Goal: Task Accomplishment & Management: Complete application form

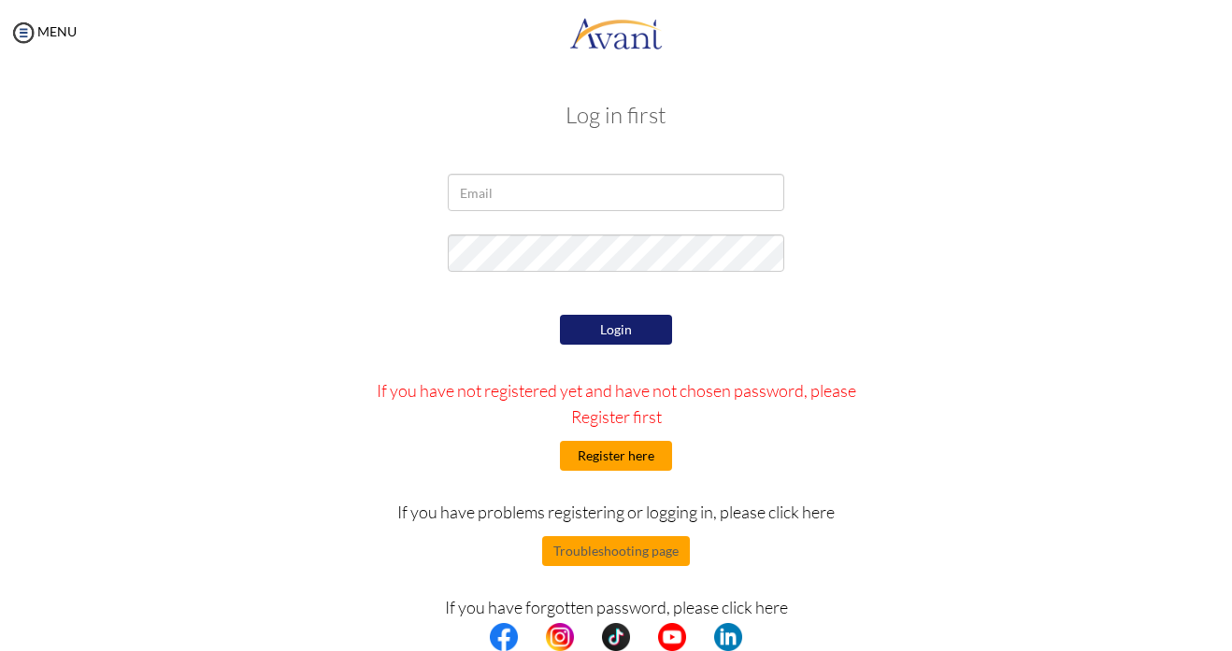
click at [642, 457] on button "Register here" at bounding box center [616, 456] width 112 height 30
click at [613, 462] on button "Register here" at bounding box center [616, 456] width 112 height 30
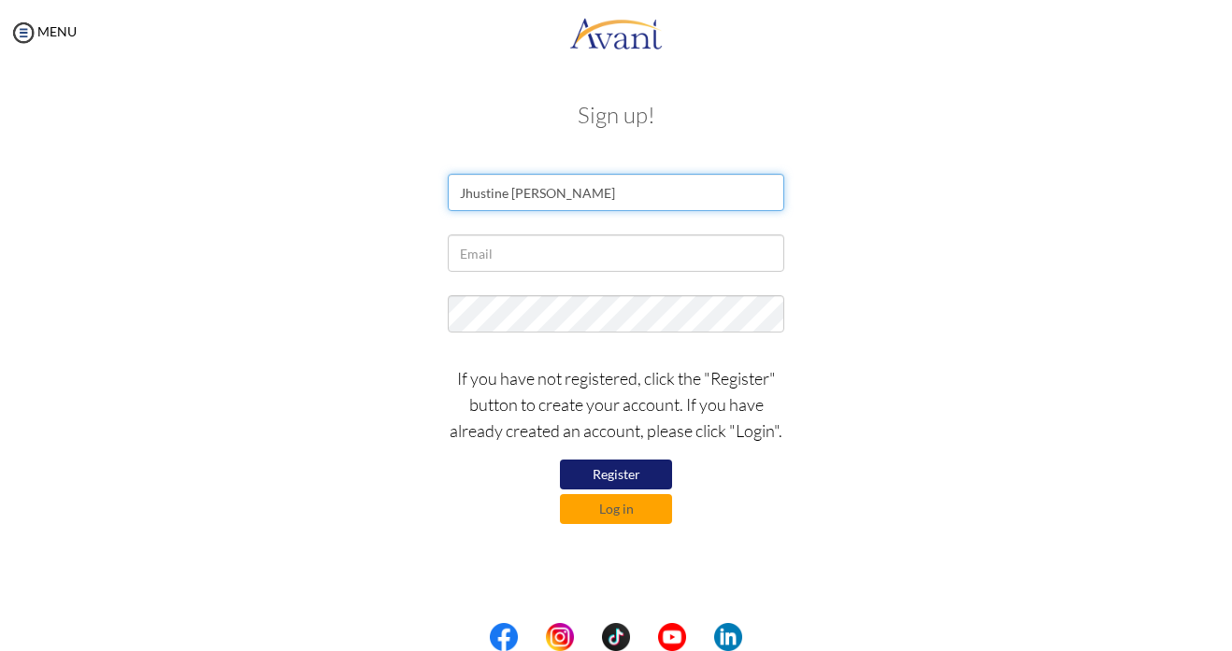
type input "Jhustine Nicole Madraso"
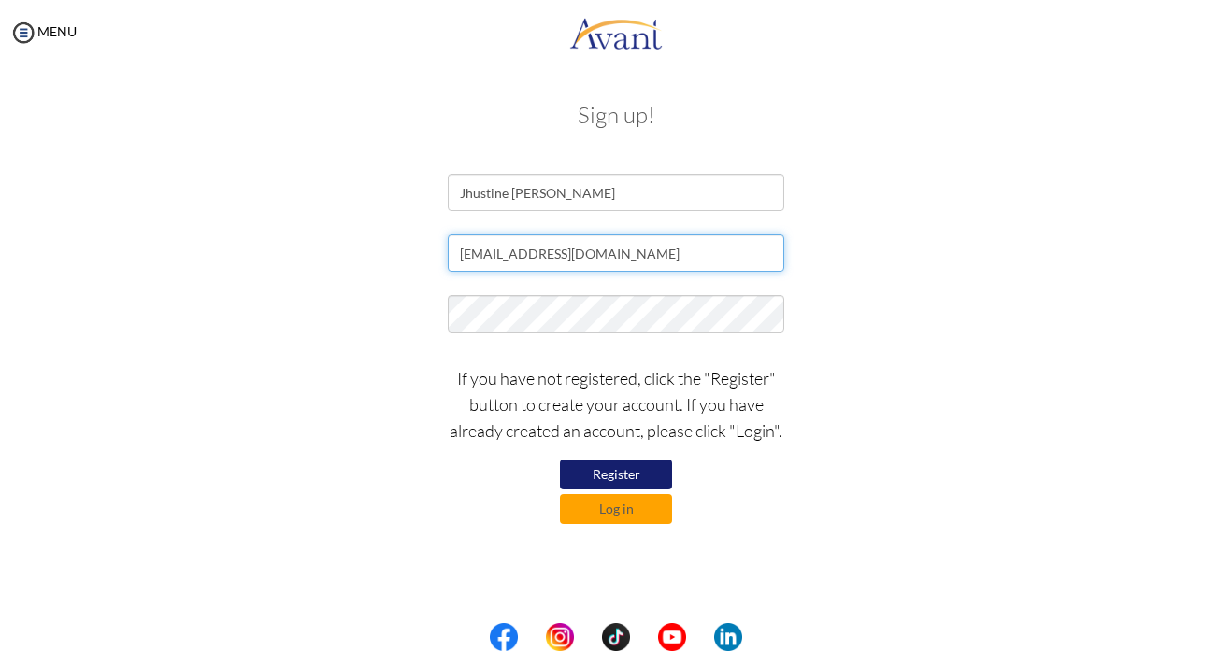
type input "[EMAIL_ADDRESS][DOMAIN_NAME]"
click at [851, 367] on div "If you have not registered, click the "Register" button to create your account.…" at bounding box center [615, 440] width 1093 height 168
click at [656, 477] on button "Register" at bounding box center [616, 475] width 112 height 30
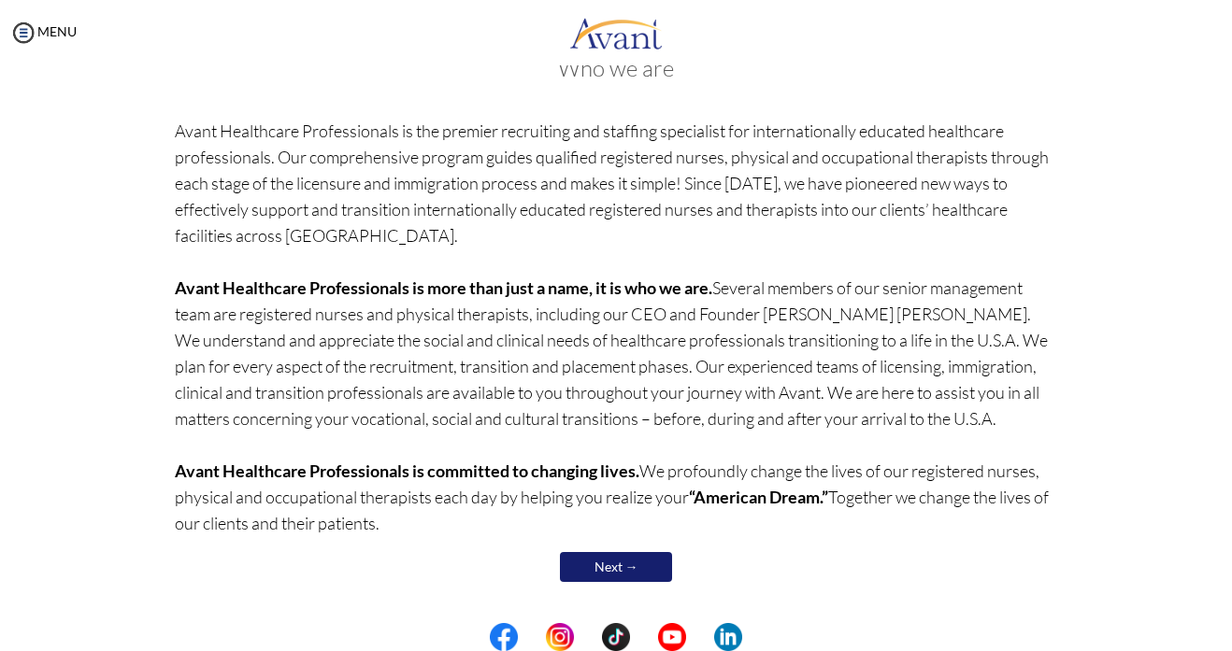
click at [644, 563] on link "Next →" at bounding box center [616, 567] width 112 height 30
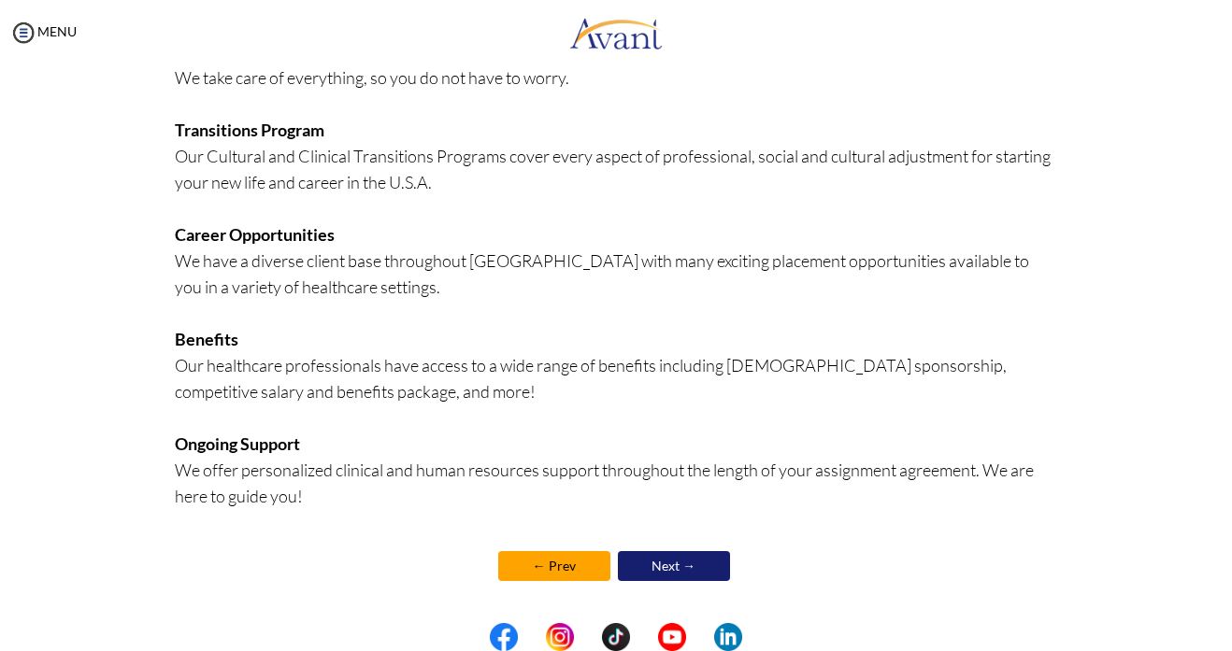
click at [694, 573] on link "Next →" at bounding box center [674, 566] width 112 height 30
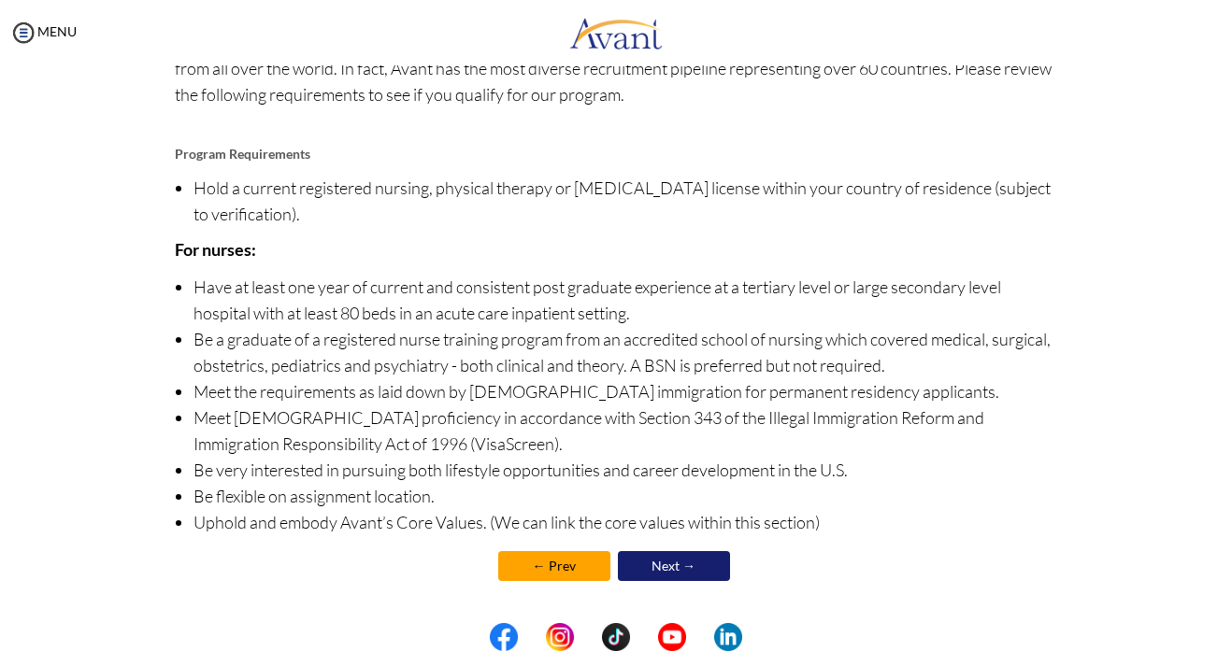
click at [674, 569] on link "Next →" at bounding box center [674, 566] width 112 height 30
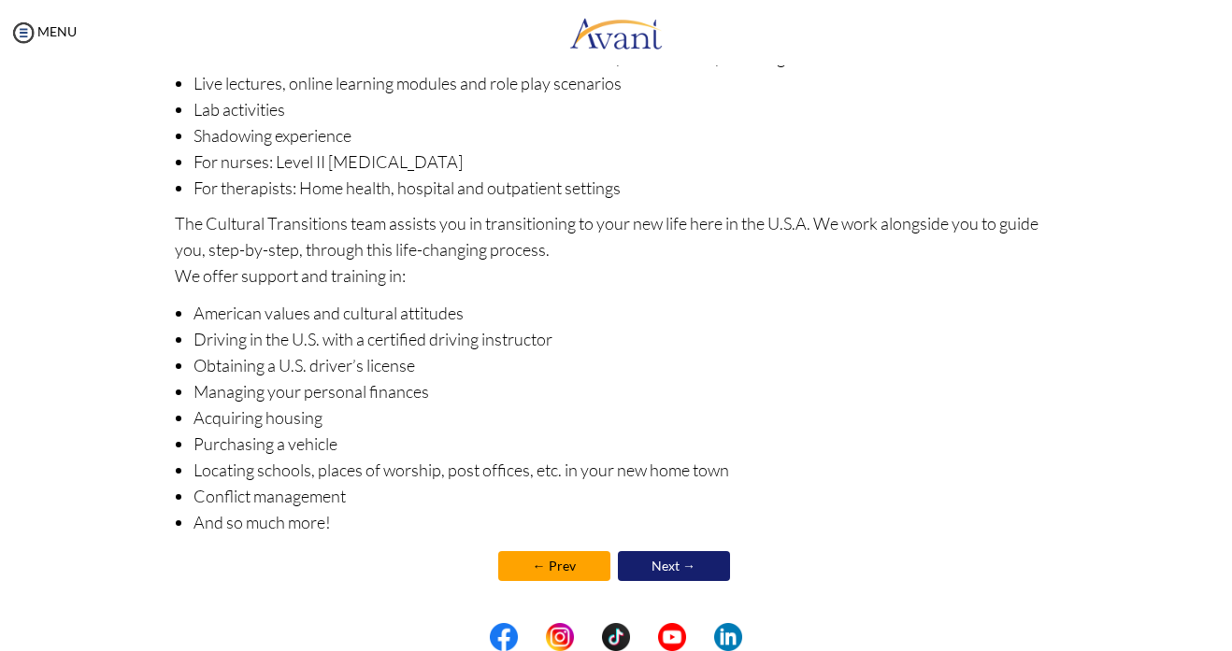
click at [674, 569] on link "Next →" at bounding box center [674, 566] width 112 height 30
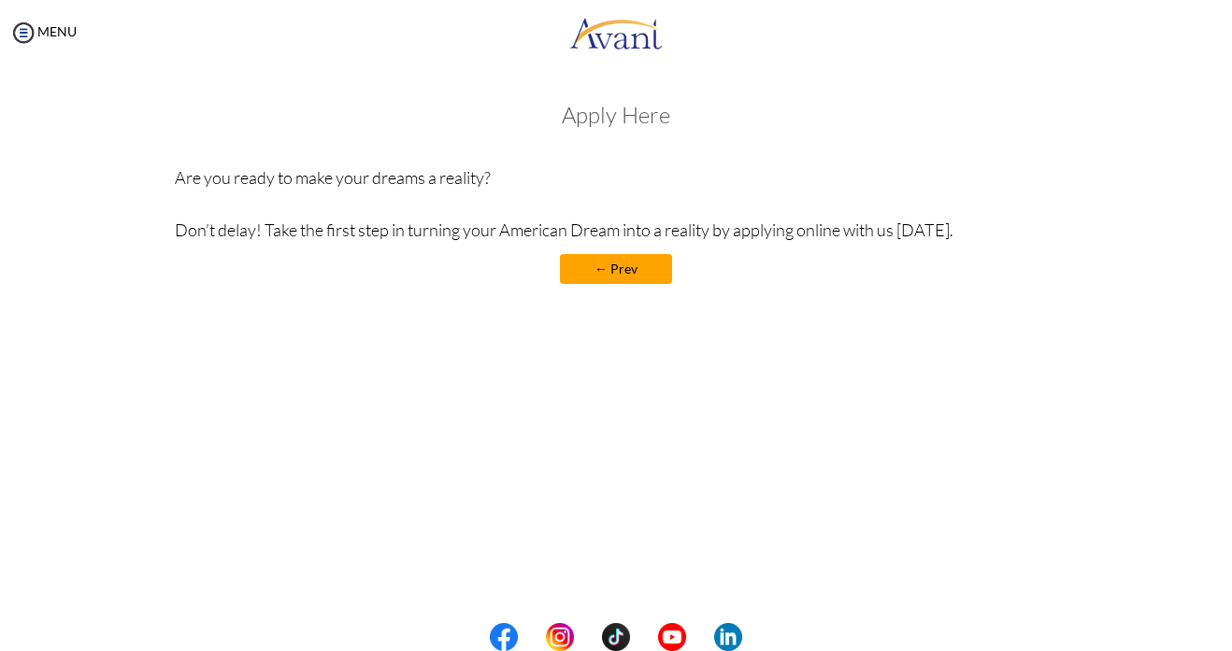
click at [640, 278] on link "← Prev" at bounding box center [616, 269] width 112 height 30
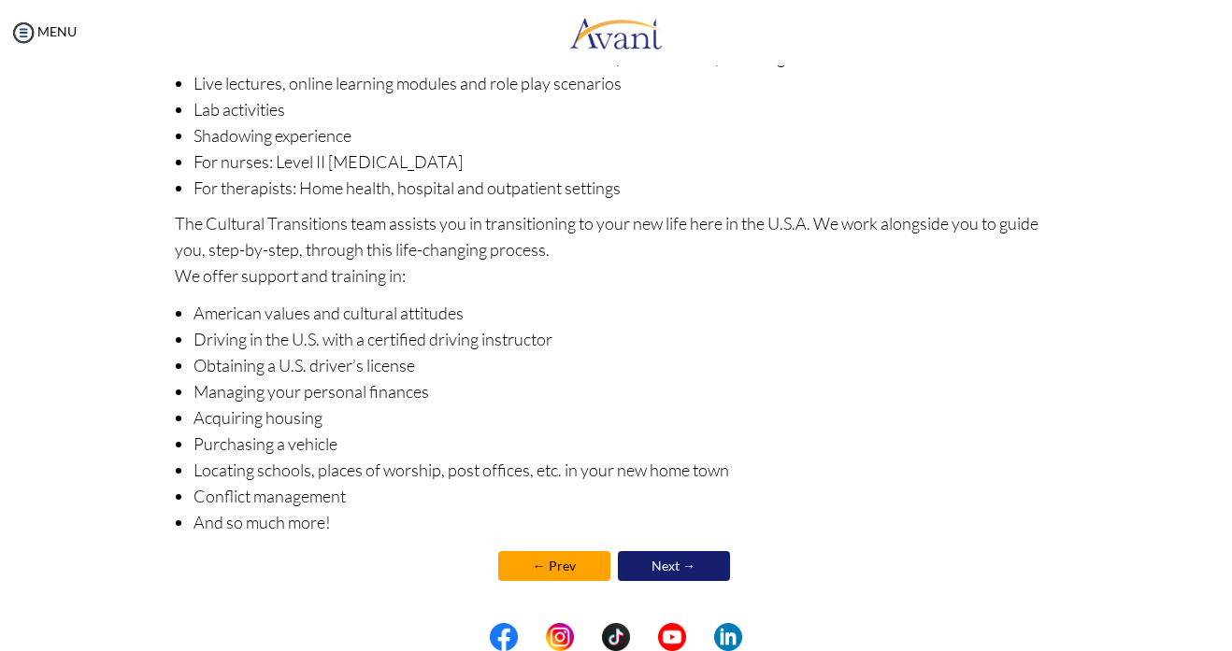
click at [657, 578] on link "Next →" at bounding box center [674, 566] width 112 height 30
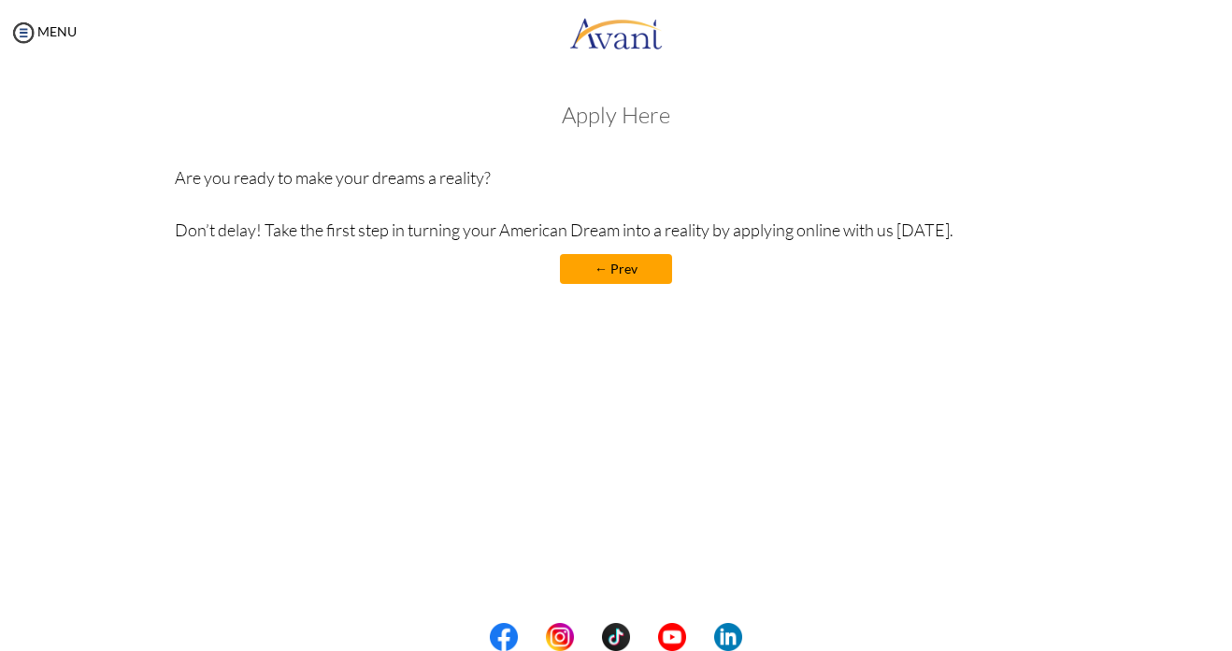
click at [791, 232] on p "Are you ready to make your dreams a reality? Don’t delay! Take the first step i…" at bounding box center [616, 203] width 883 height 78
click at [651, 120] on h3 "Apply Here" at bounding box center [616, 115] width 883 height 24
click at [19, 36] on img at bounding box center [23, 33] width 28 height 28
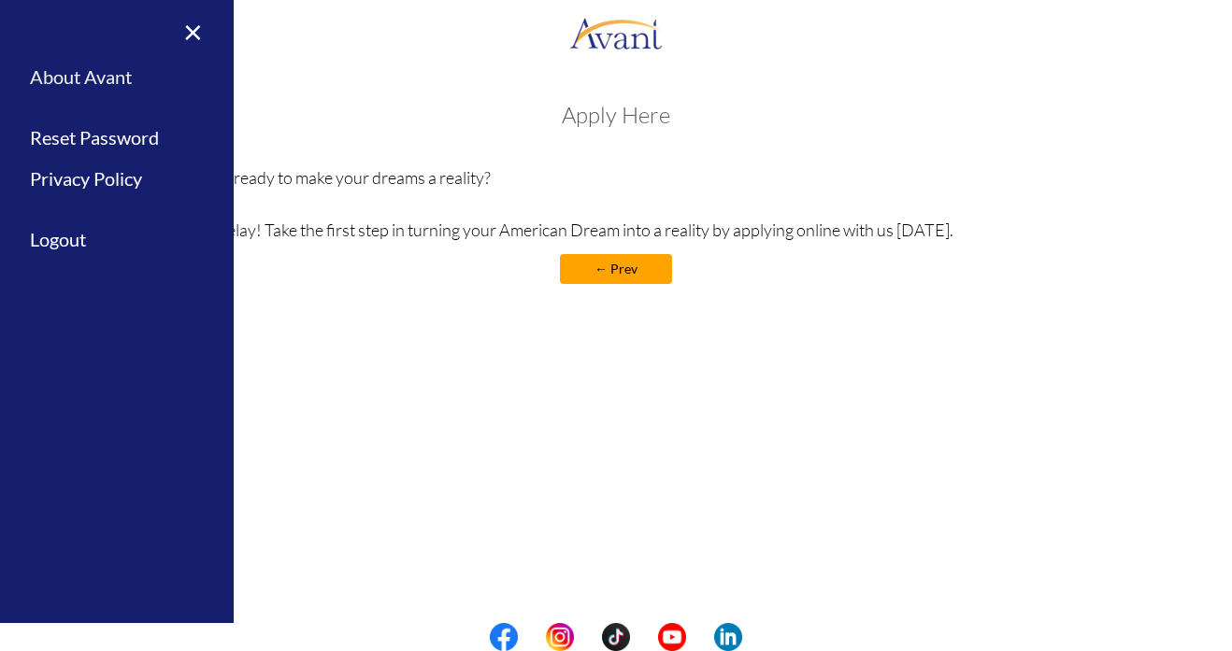
click at [109, 88] on link "About Avant" at bounding box center [117, 77] width 234 height 42
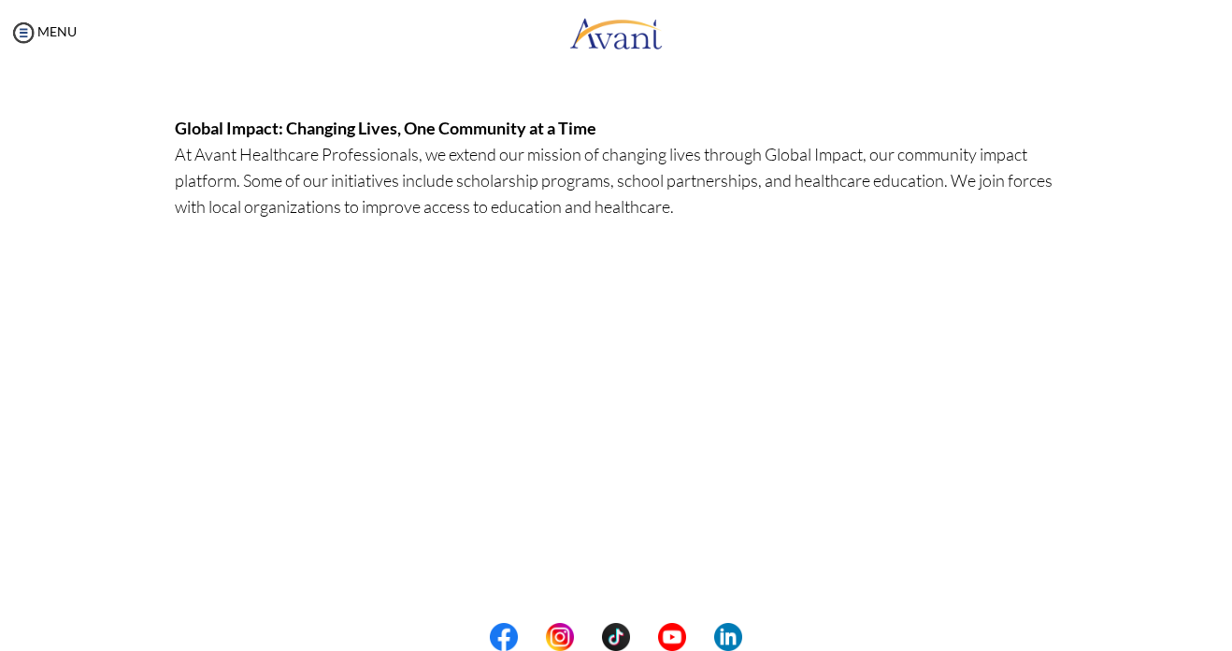
scroll to position [541, 0]
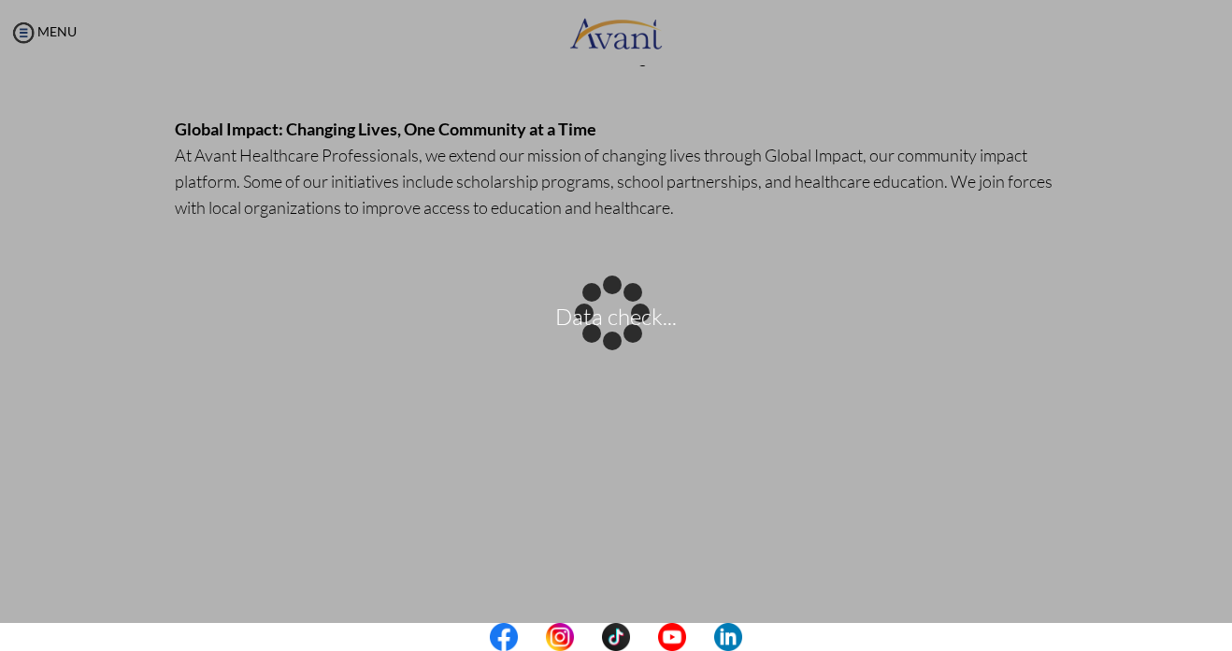
click at [23, 32] on body "Data check... Maintenance break. Please come back in 2 hours. MENU My Status Wh…" at bounding box center [616, 325] width 1232 height 651
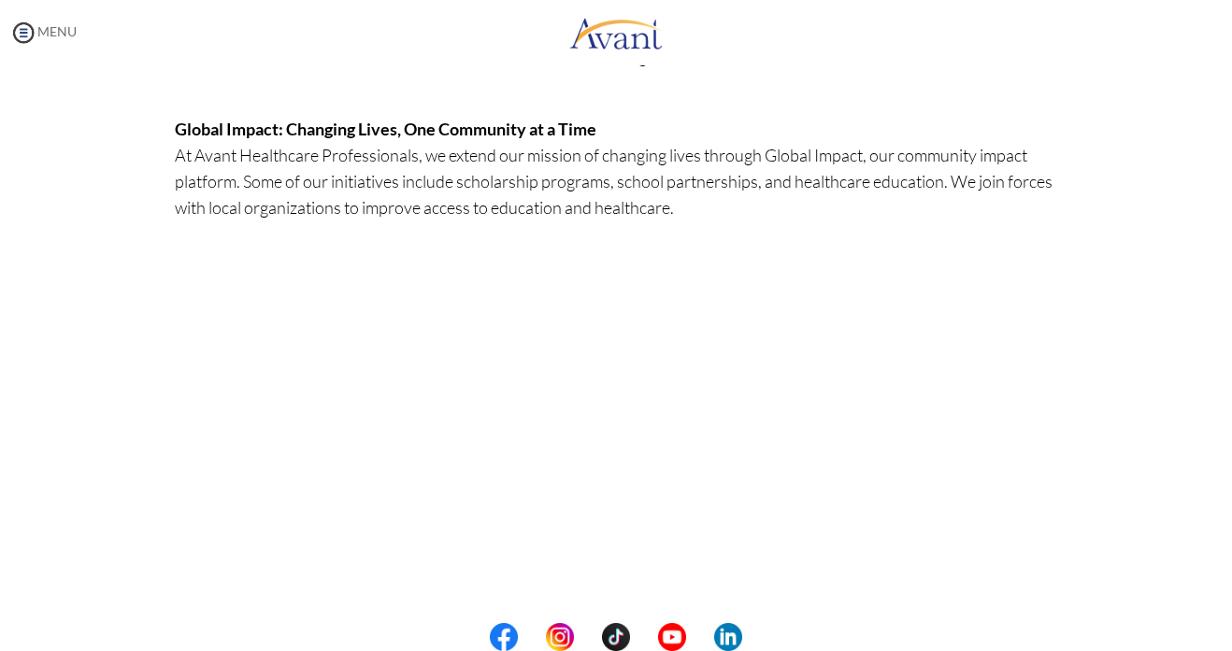
click at [23, 32] on img at bounding box center [23, 33] width 28 height 28
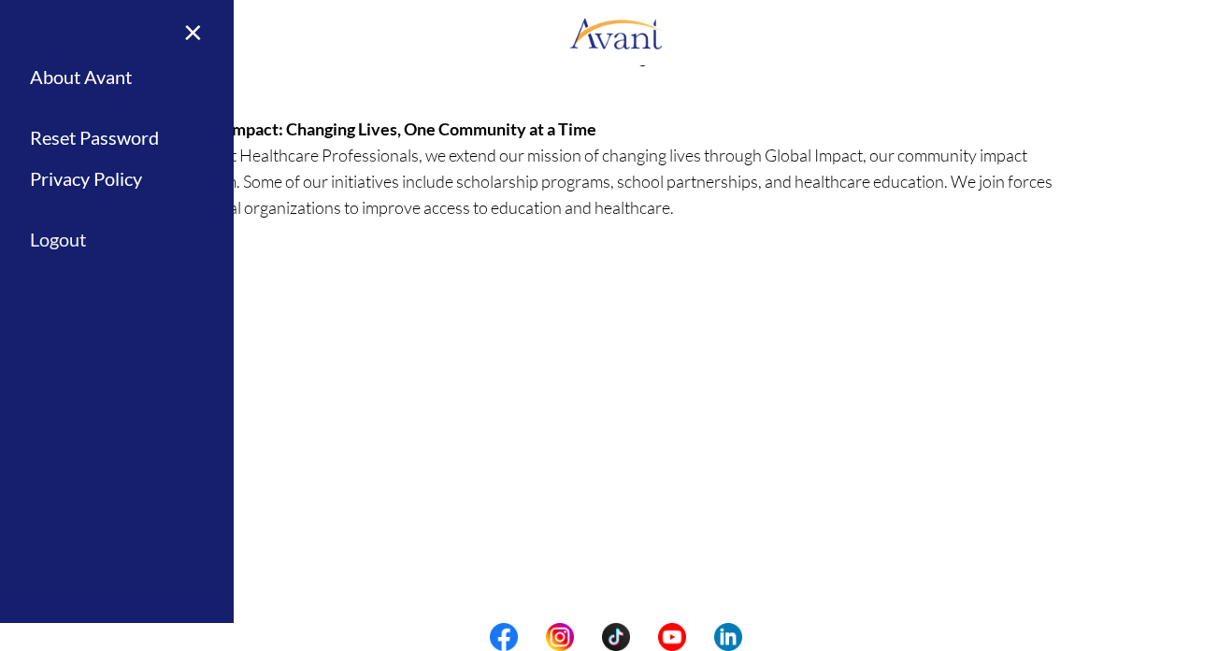
click at [67, 235] on link "Logout" at bounding box center [117, 240] width 234 height 42
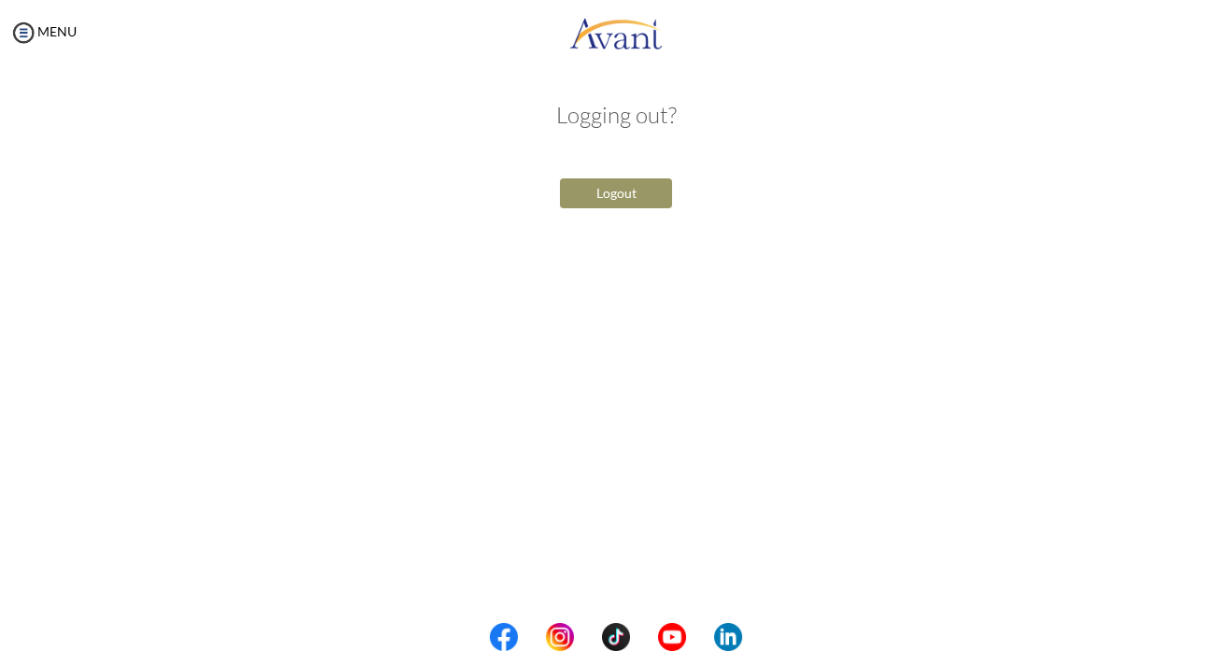
click at [586, 193] on button "Logout" at bounding box center [616, 193] width 112 height 30
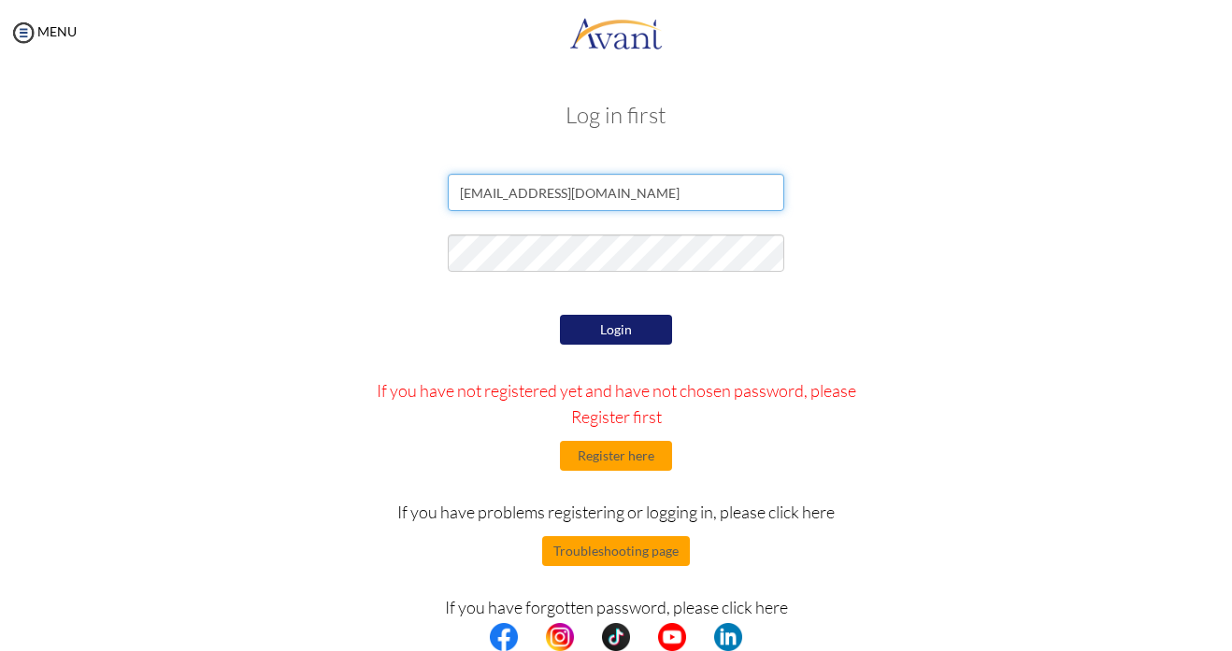
type input "[EMAIL_ADDRESS][DOMAIN_NAME]"
click at [605, 321] on button "Login" at bounding box center [616, 330] width 112 height 30
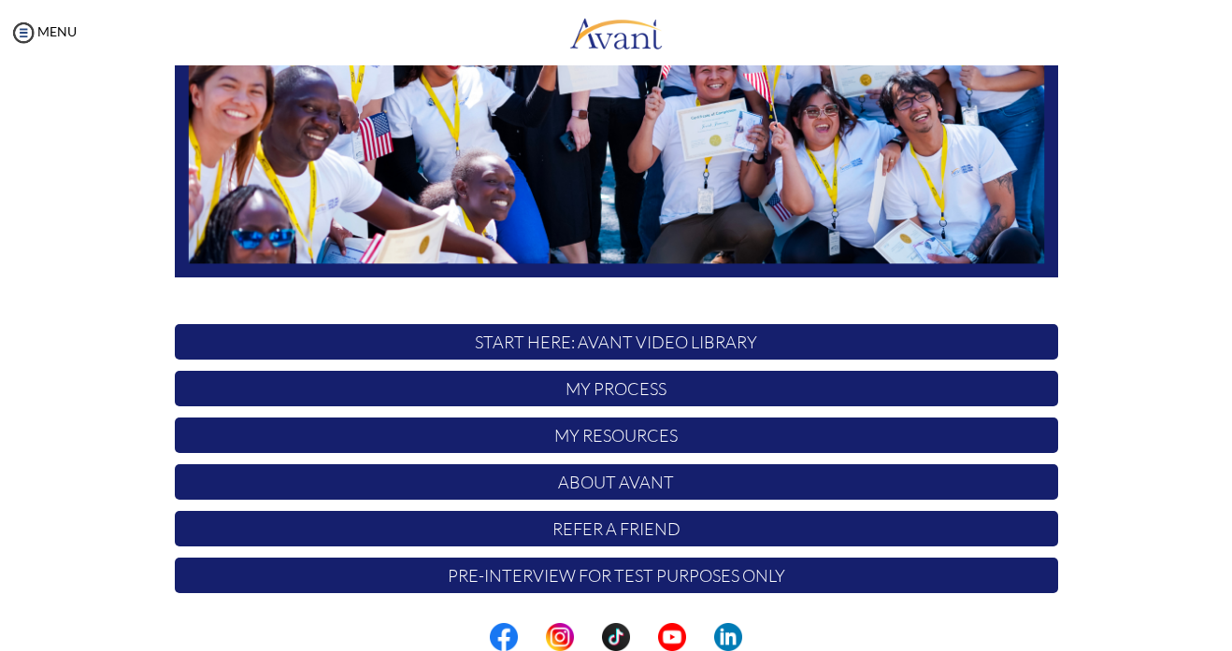
scroll to position [3, 0]
click at [455, 380] on p "My Process" at bounding box center [616, 389] width 883 height 36
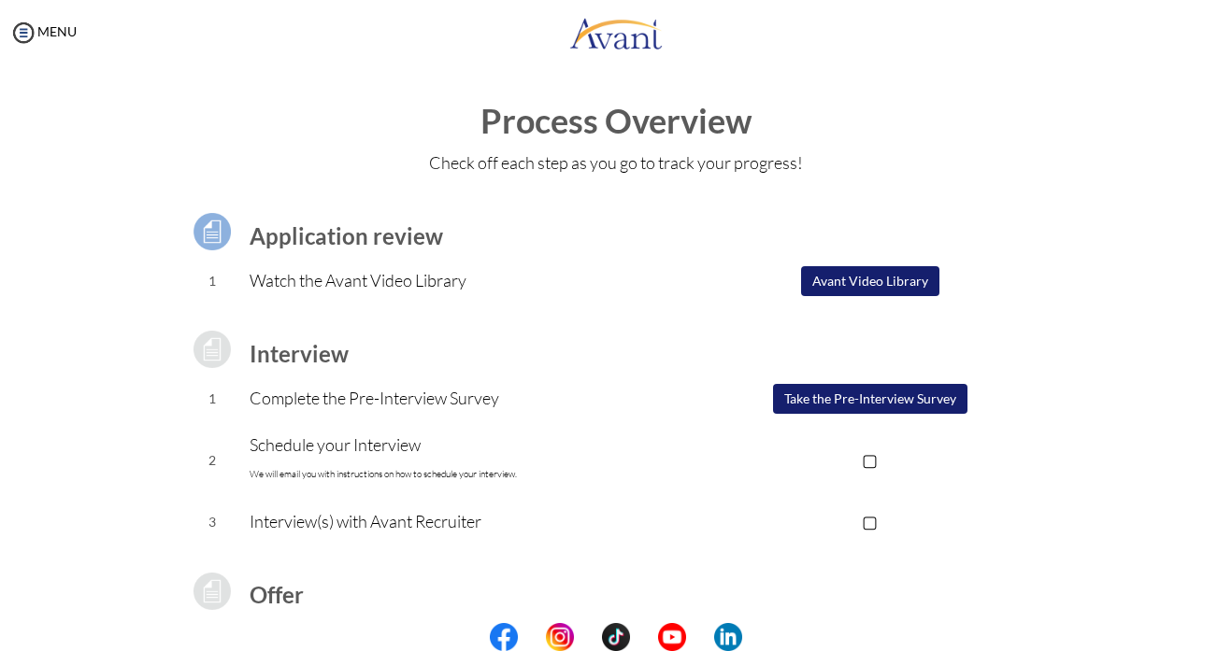
click at [882, 274] on button "Avant Video Library" at bounding box center [870, 281] width 138 height 30
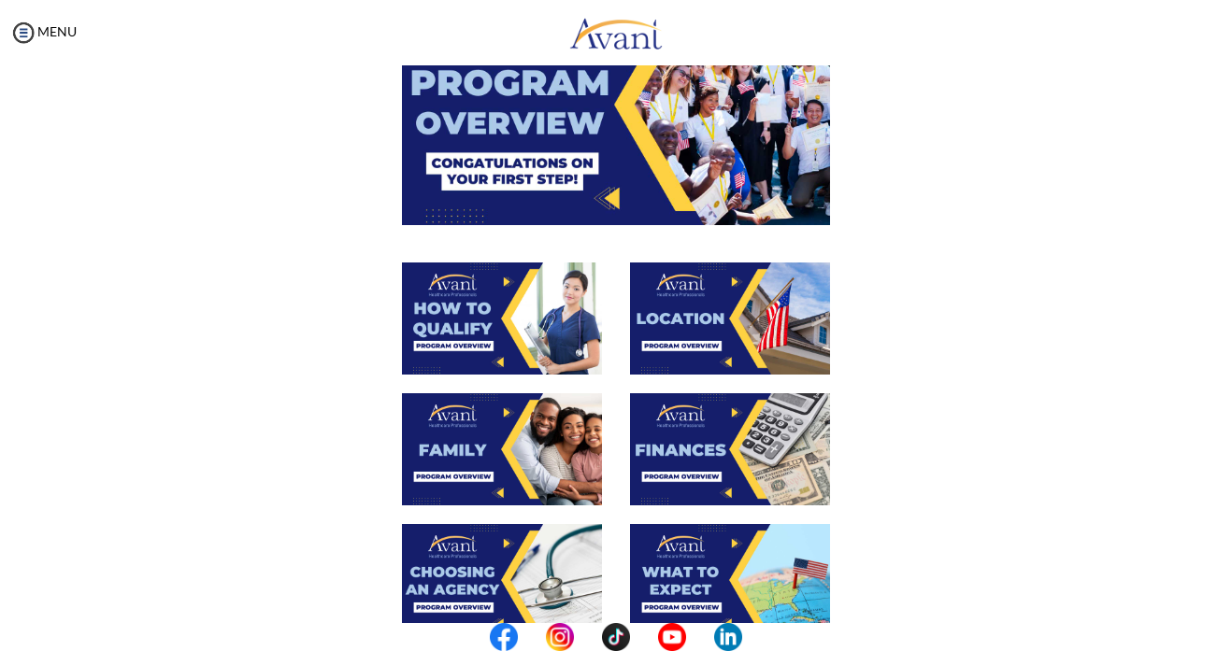
scroll to position [172, 0]
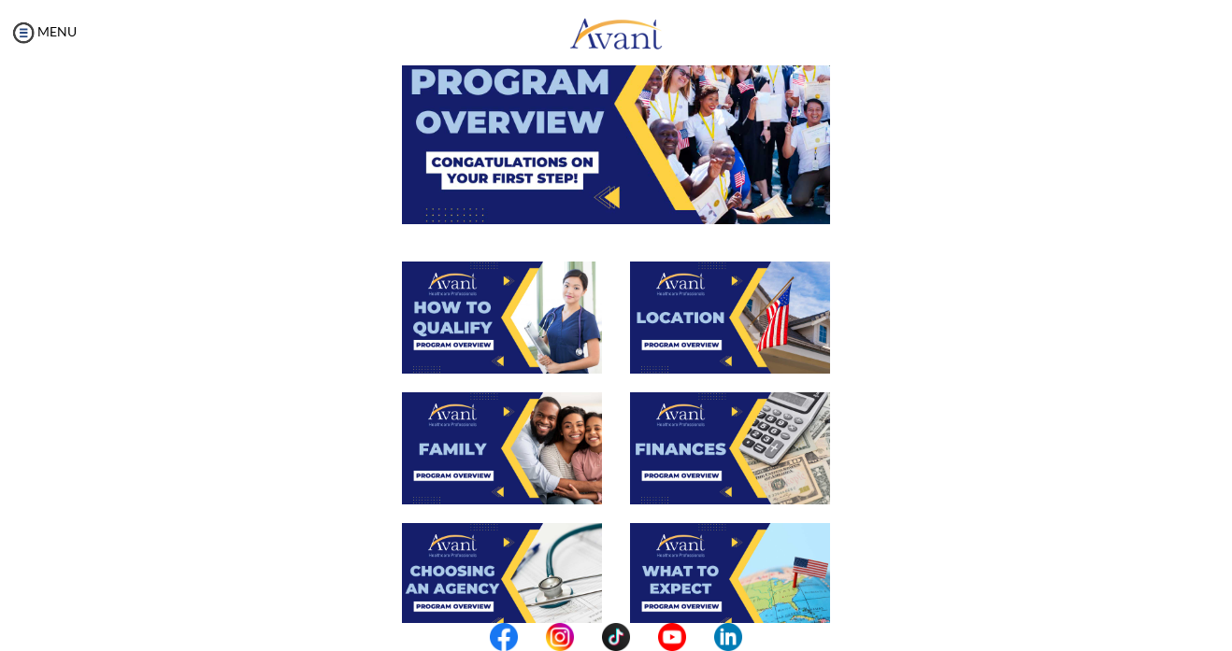
click at [655, 136] on img at bounding box center [616, 103] width 428 height 240
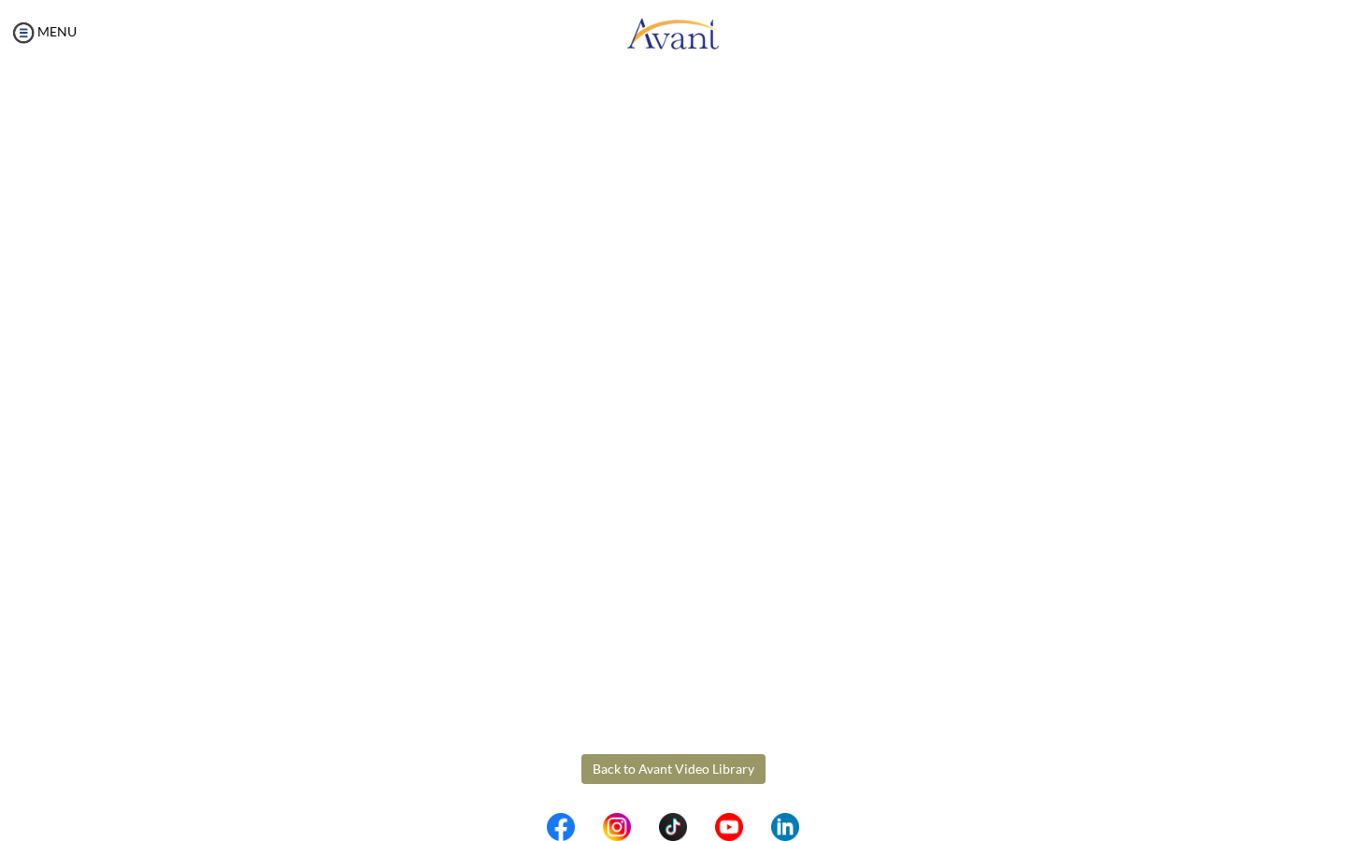
scroll to position [75, 0]
click at [727, 650] on body "Maintenance break. Please come back in 2 hours. MENU My Status What is the next…" at bounding box center [673, 420] width 1346 height 841
click at [643, 650] on button "Back to Avant Video Library" at bounding box center [673, 764] width 184 height 30
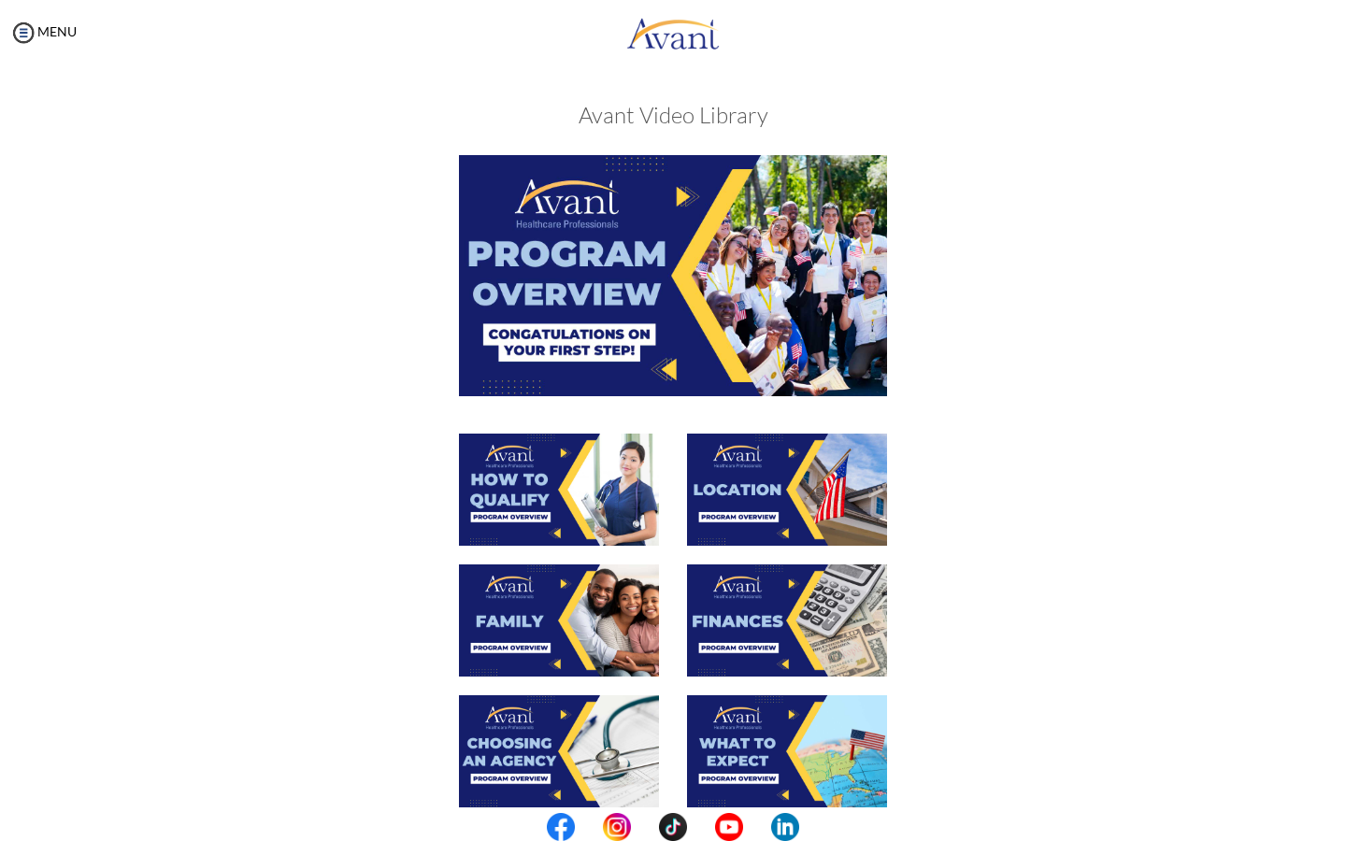
scroll to position [148, 0]
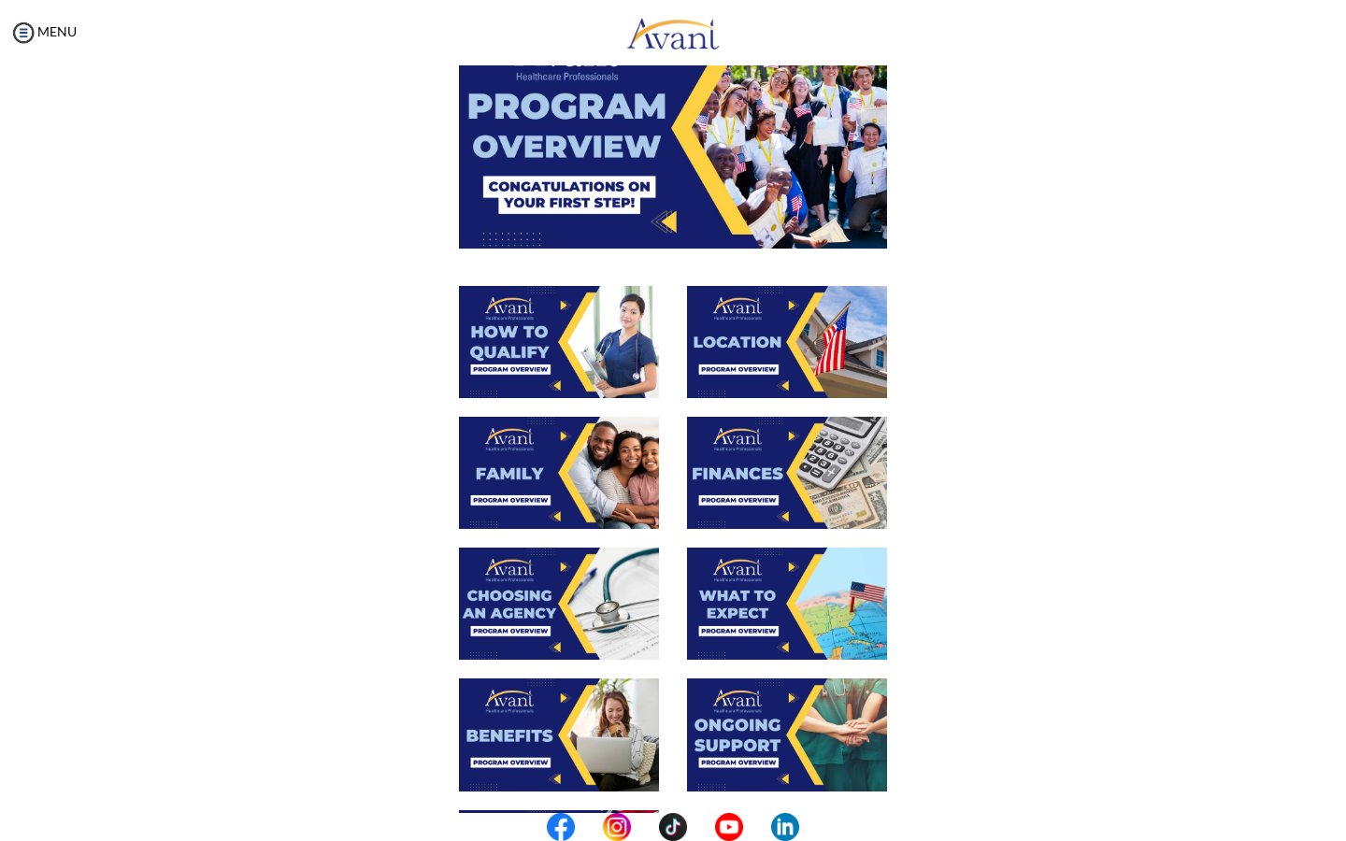
click at [734, 473] on img at bounding box center [787, 473] width 200 height 112
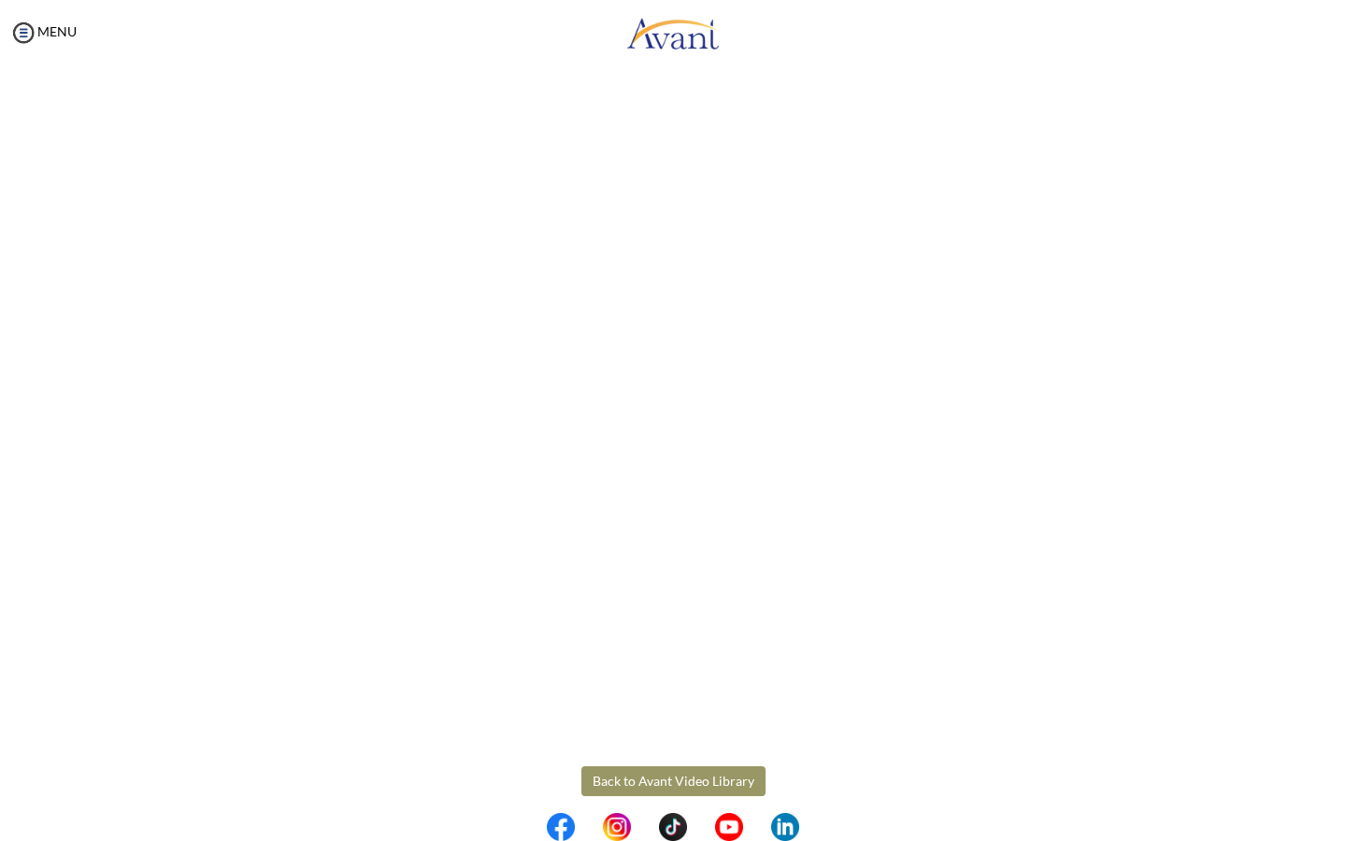
scroll to position [58, 0]
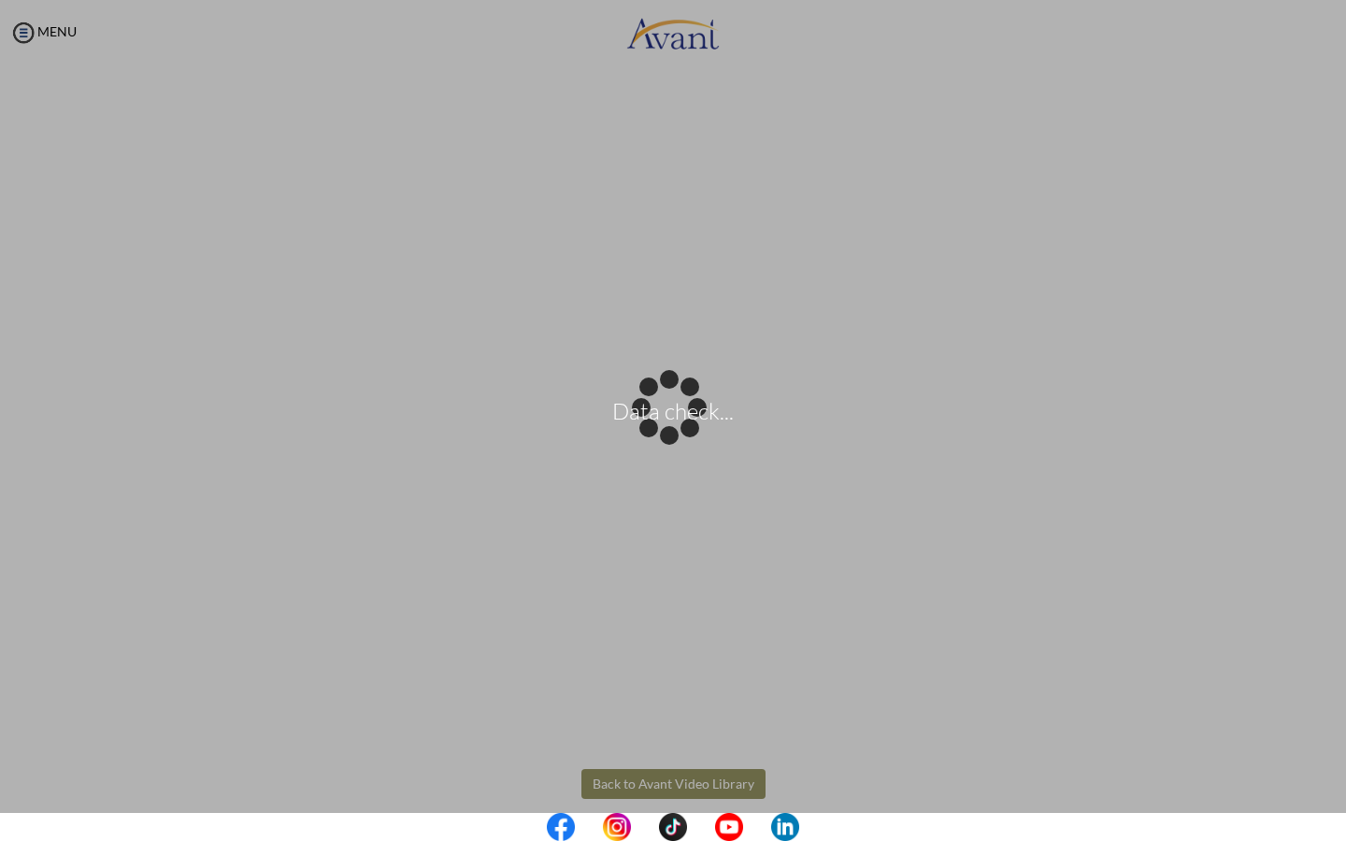
click at [719, 650] on body "Data check... Maintenance break. Please come back in 2 hours. MENU My Status Wh…" at bounding box center [673, 420] width 1346 height 841
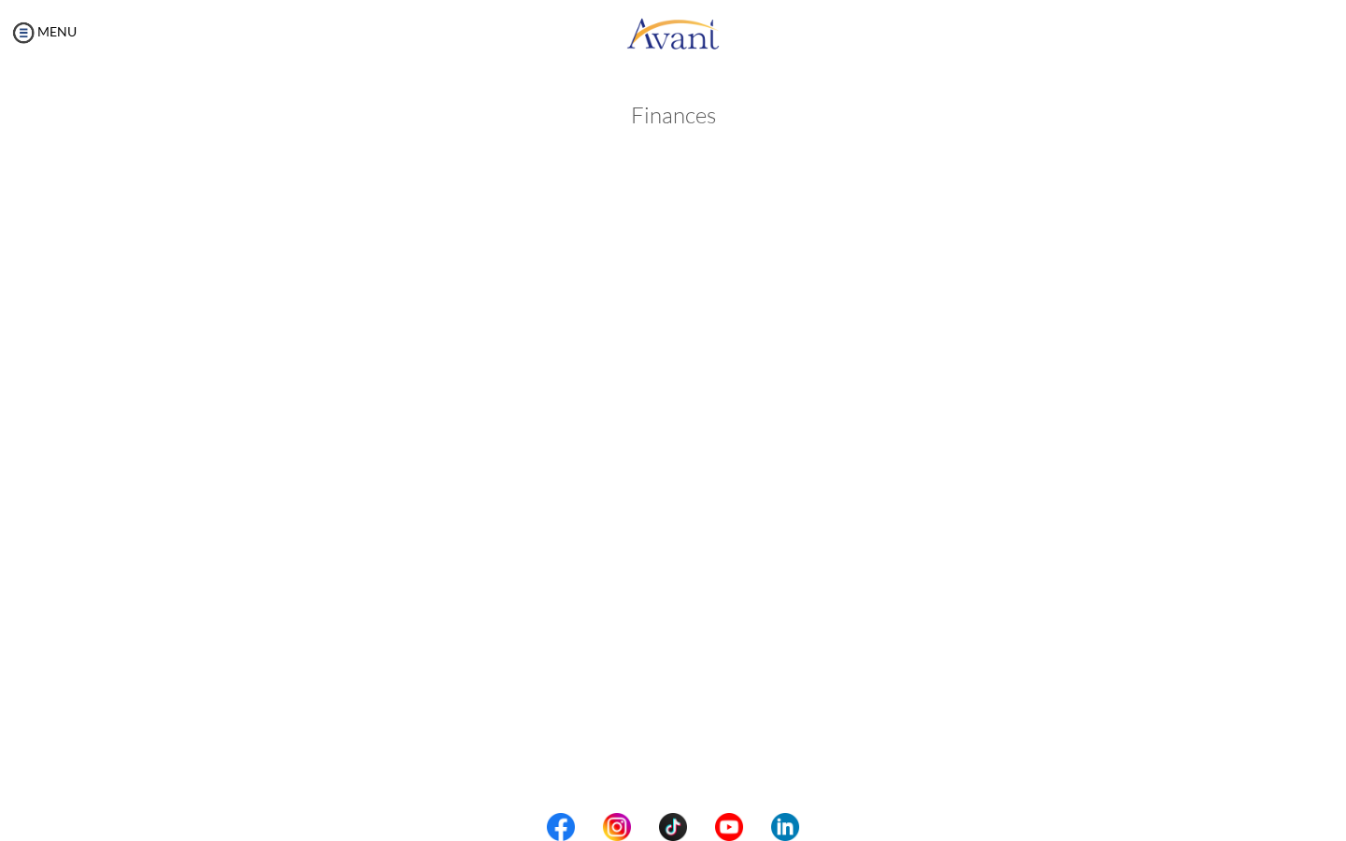
scroll to position [0, 0]
click at [18, 36] on img at bounding box center [23, 33] width 28 height 28
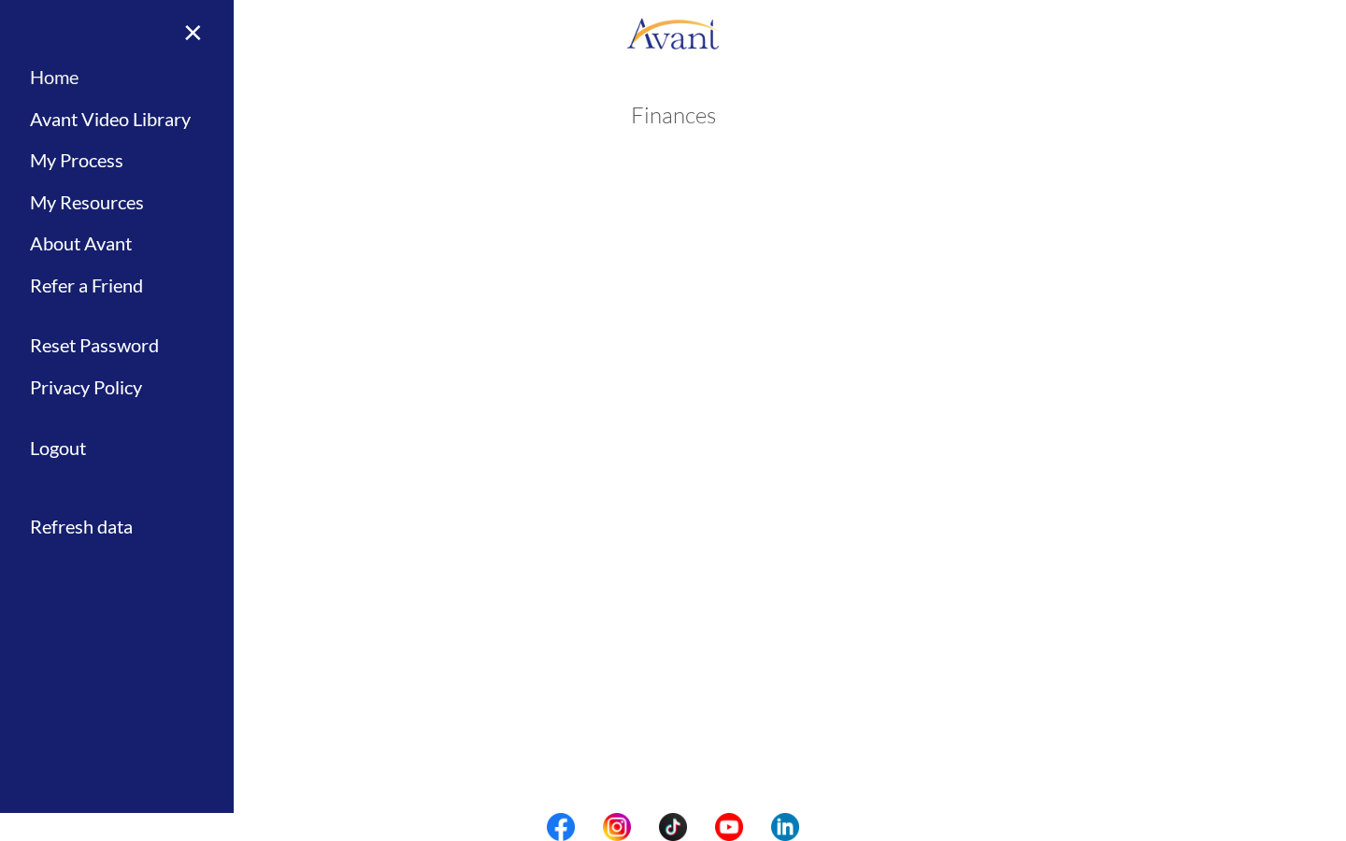
click at [73, 75] on link "Home" at bounding box center [117, 77] width 234 height 42
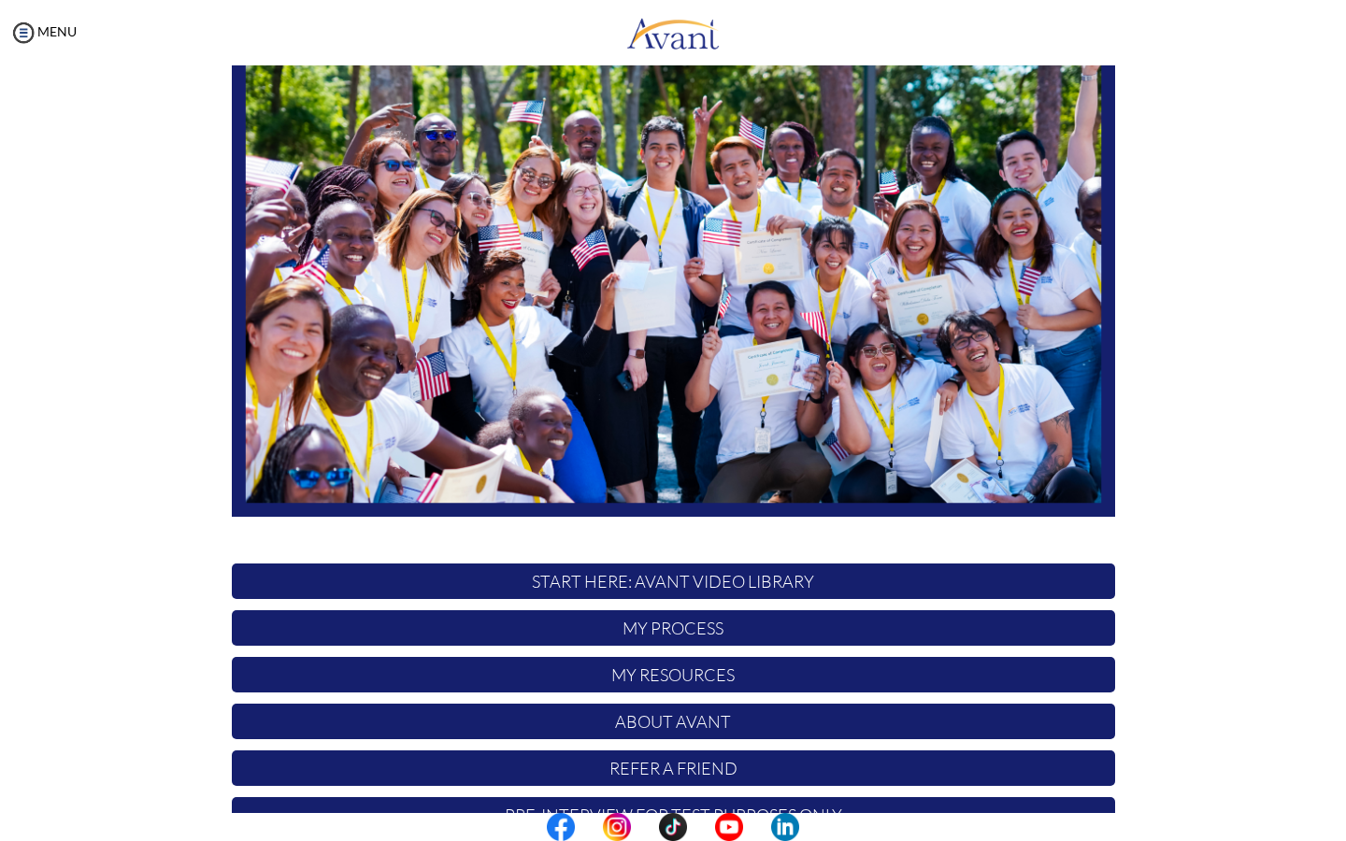
scroll to position [197, 0]
